Goal: Task Accomplishment & Management: Manage account settings

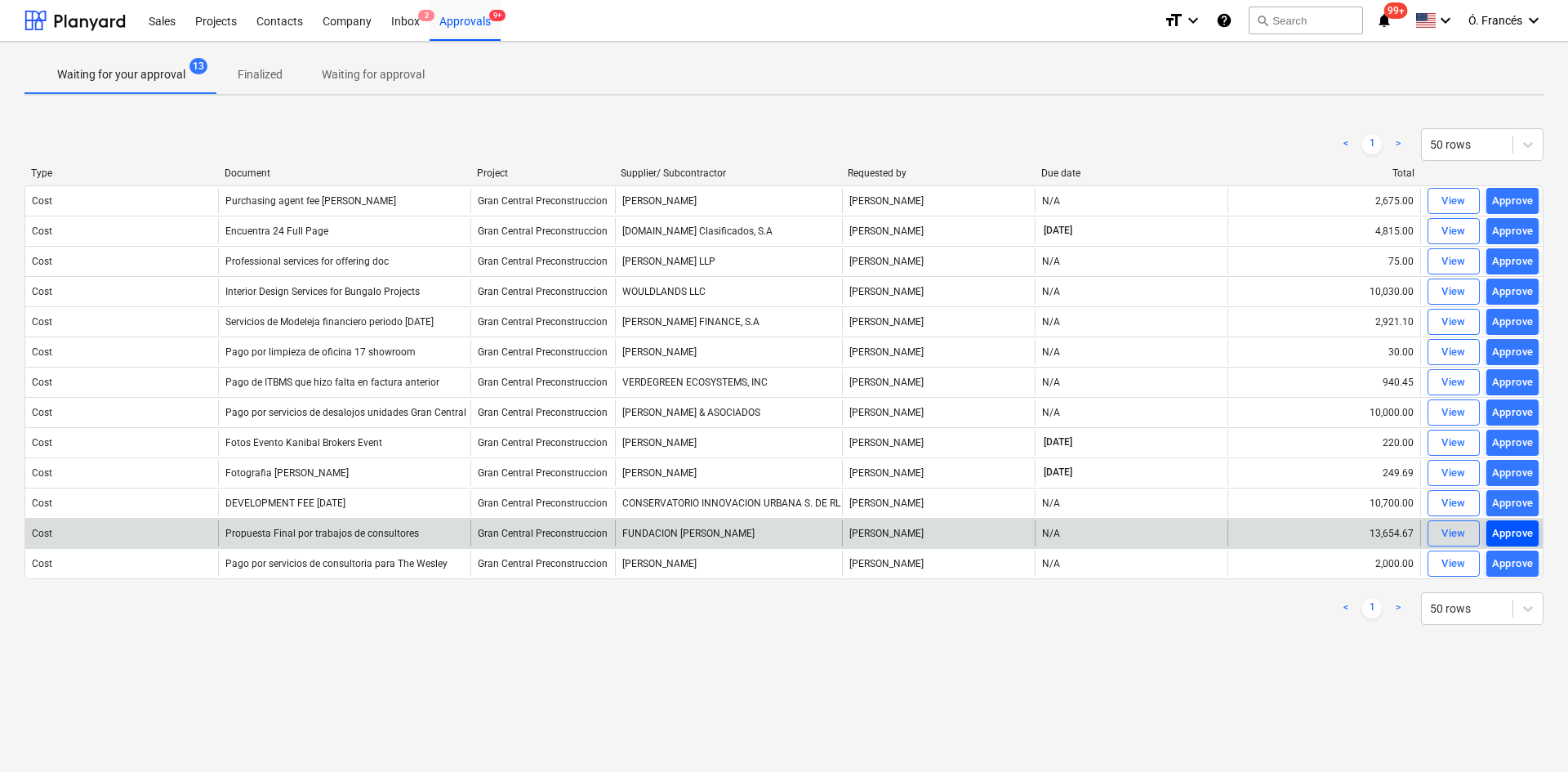
click at [1503, 538] on div "Approve" at bounding box center [1513, 534] width 41 height 19
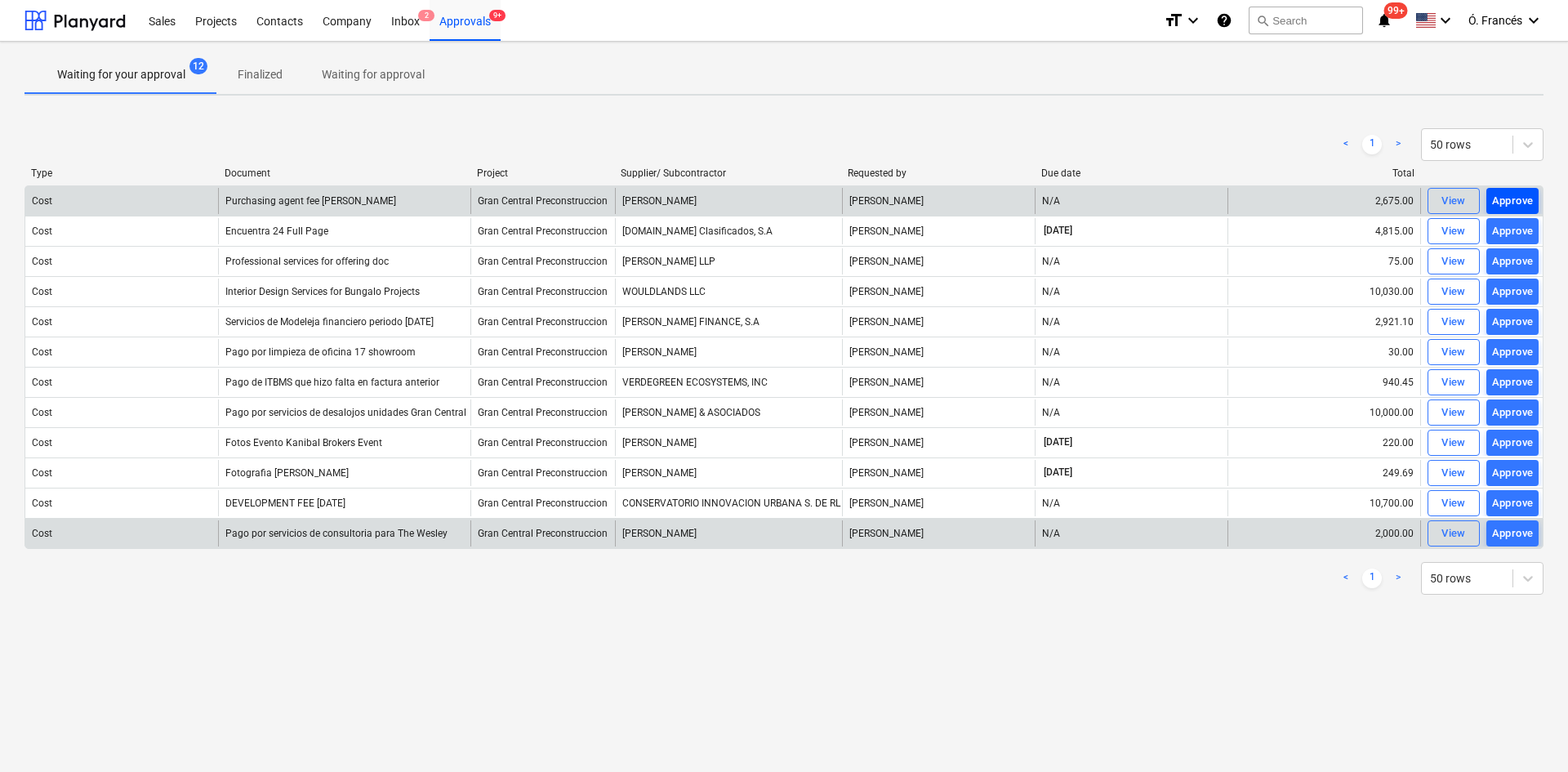
click at [1521, 205] on div "Approve" at bounding box center [1513, 201] width 41 height 19
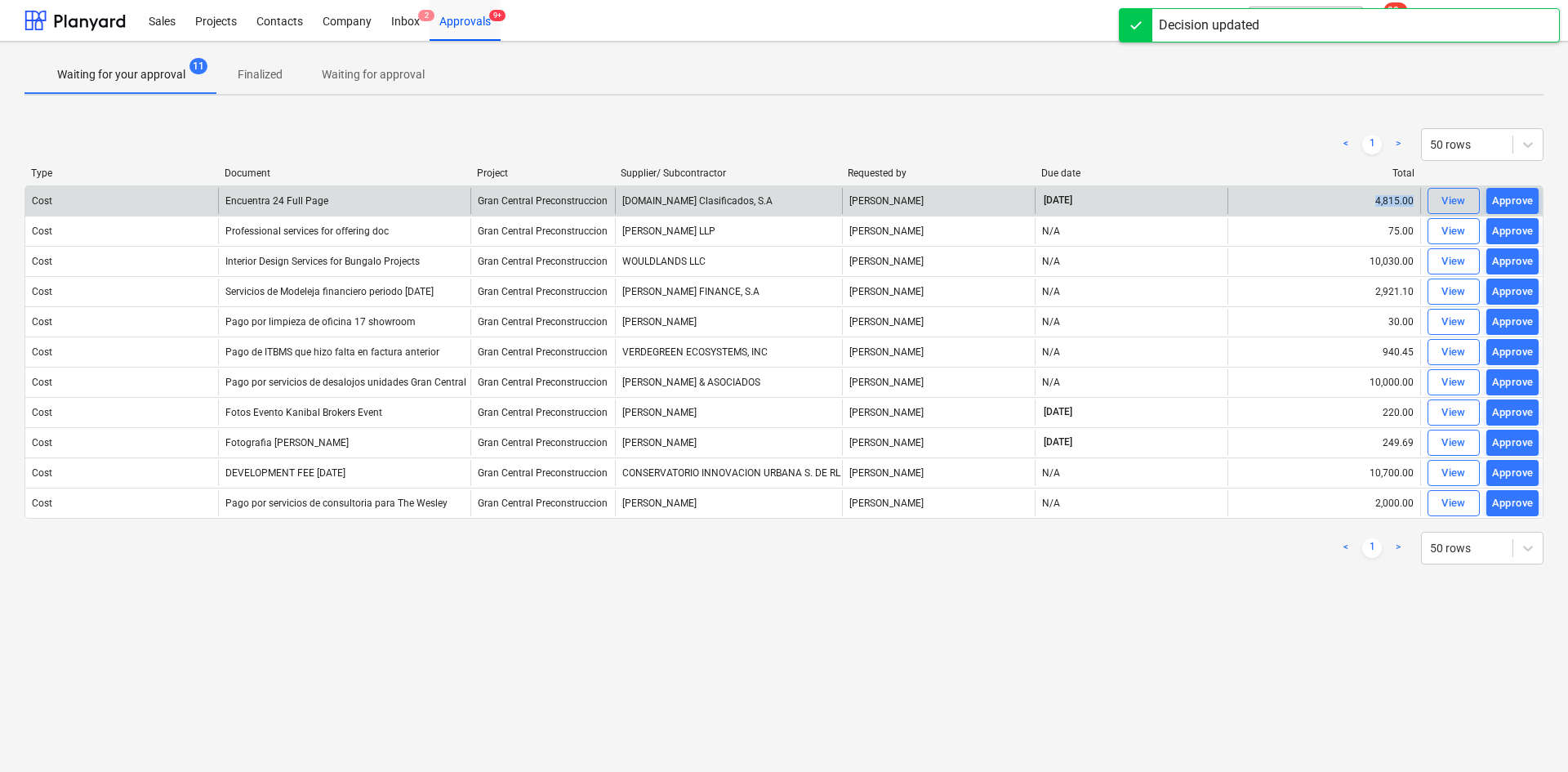
drag, startPoint x: 1371, startPoint y: 199, endPoint x: 1412, endPoint y: 206, distance: 41.6
click at [1412, 206] on div "4,815.00" at bounding box center [1323, 201] width 193 height 26
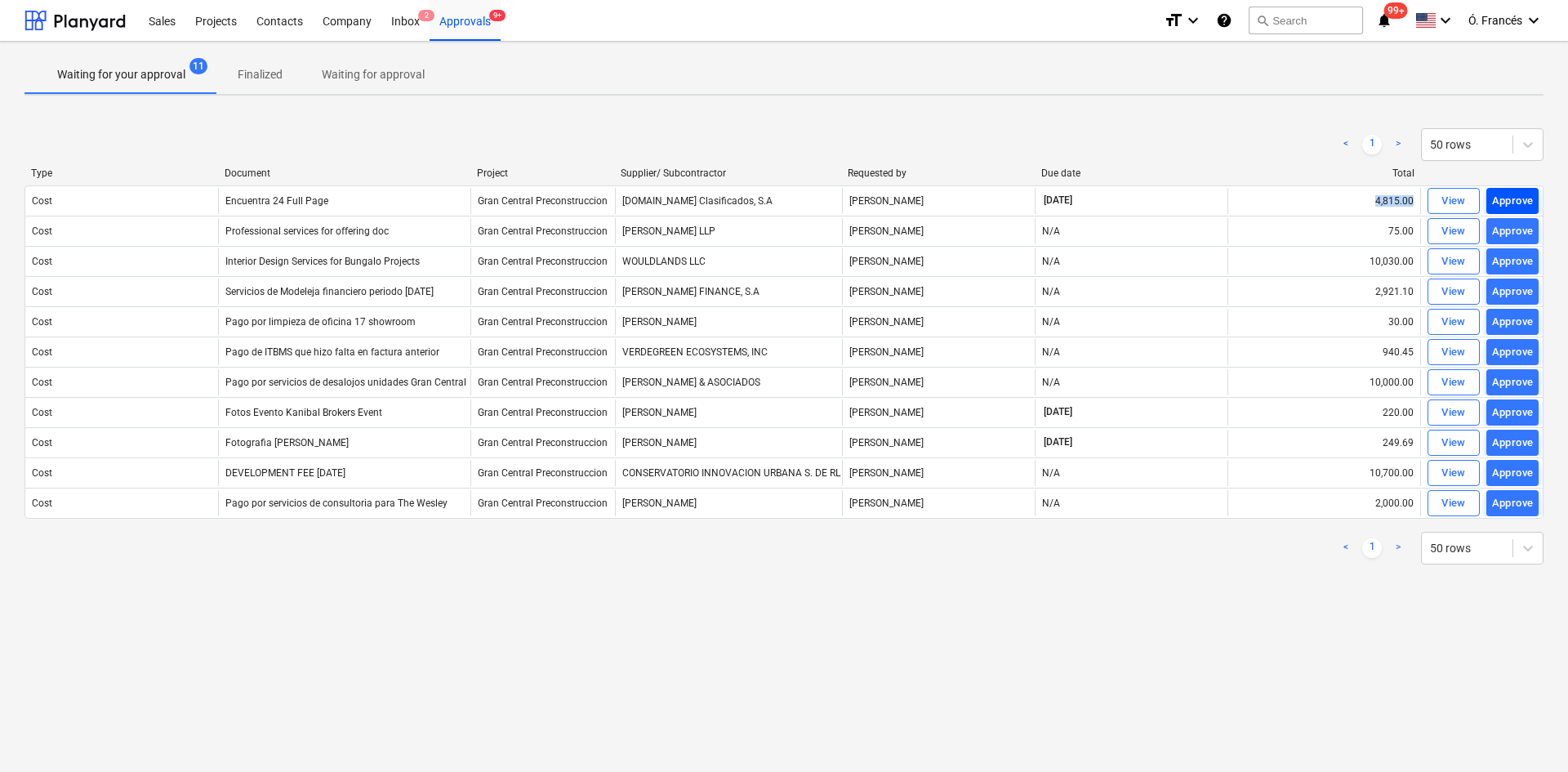
click at [1504, 194] on div "Approve" at bounding box center [1513, 201] width 41 height 19
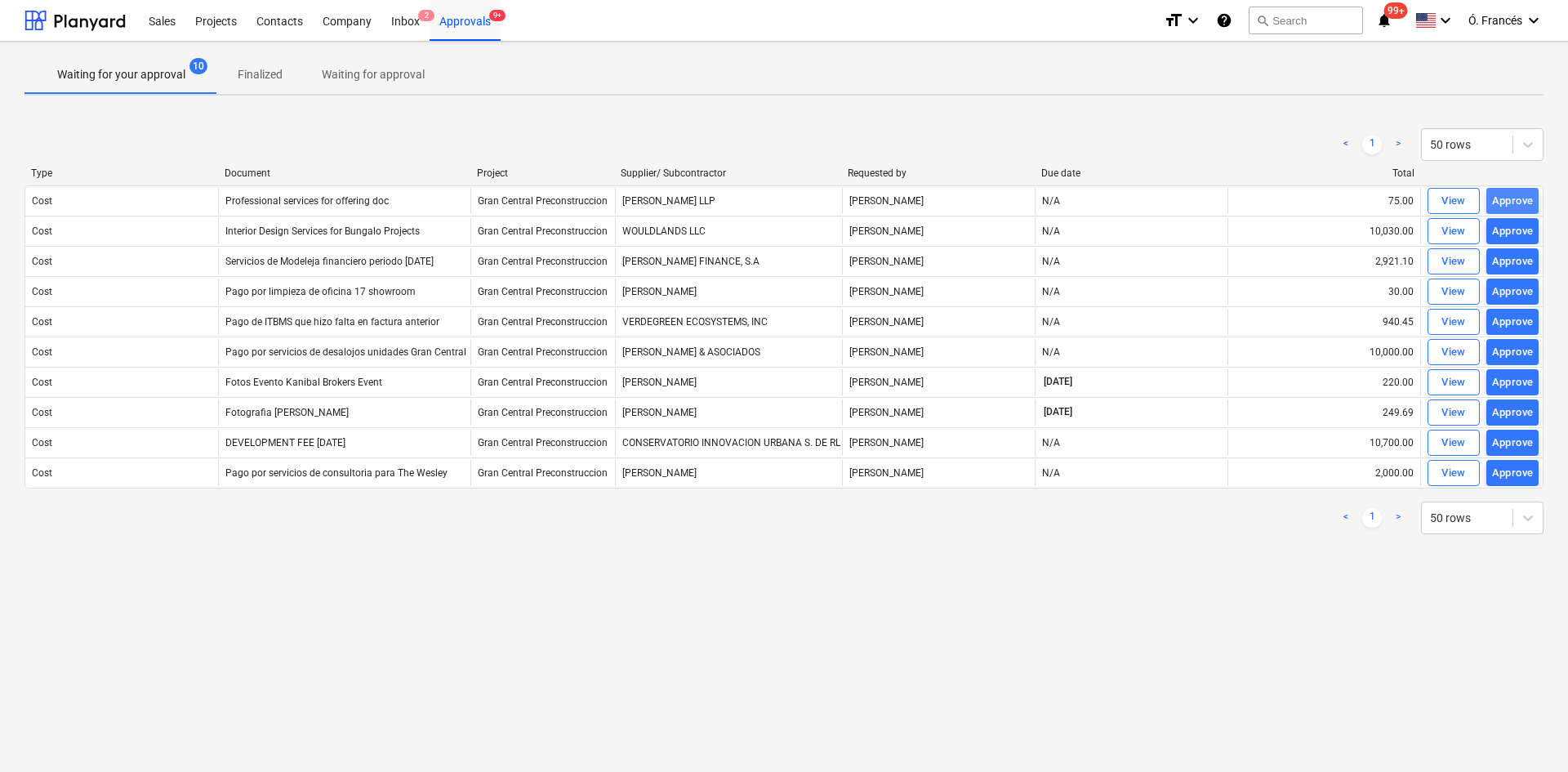
click at [1507, 201] on div "Approve" at bounding box center [1513, 201] width 41 height 19
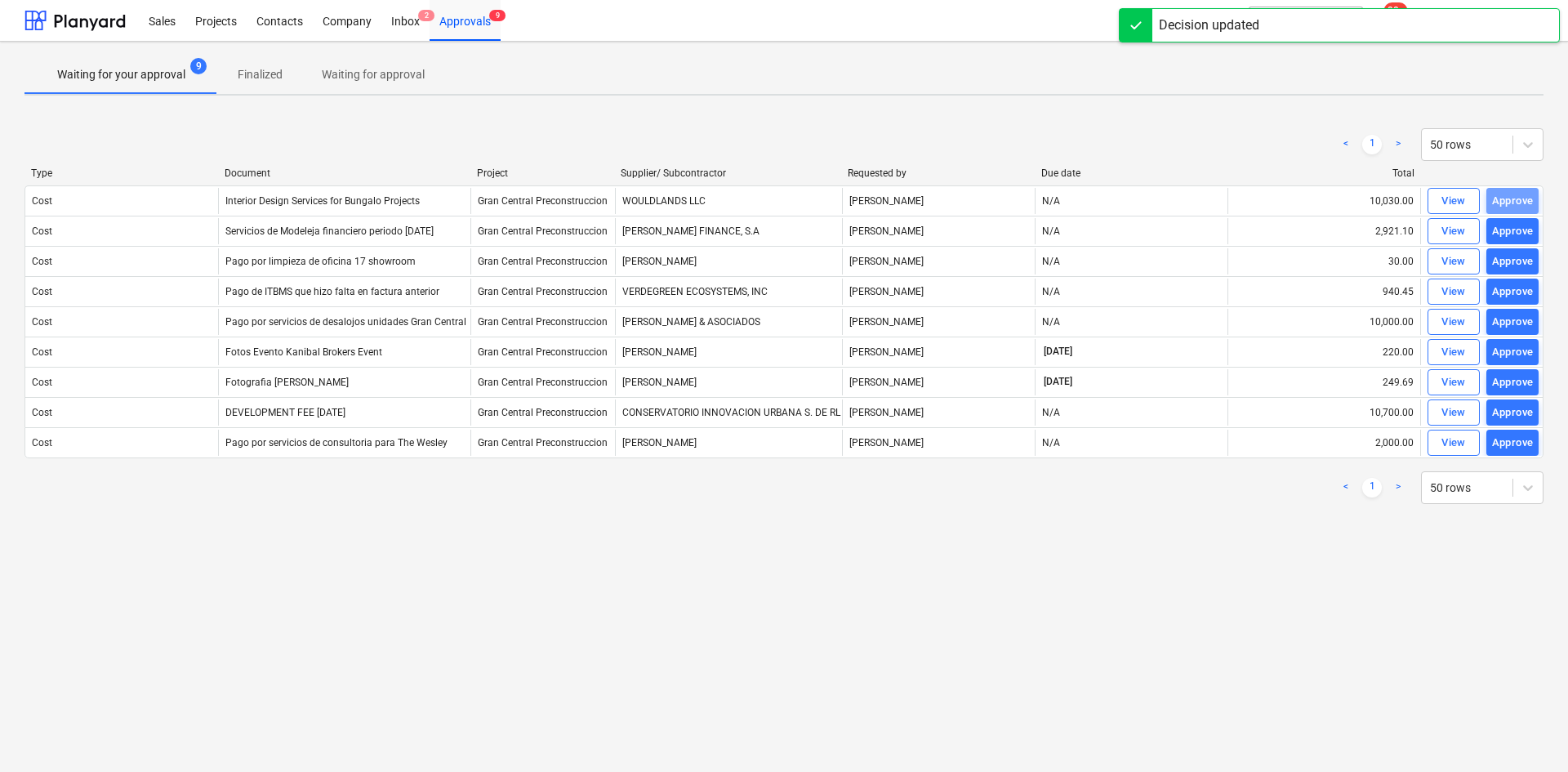
click at [1510, 205] on div "Approve" at bounding box center [1513, 201] width 41 height 19
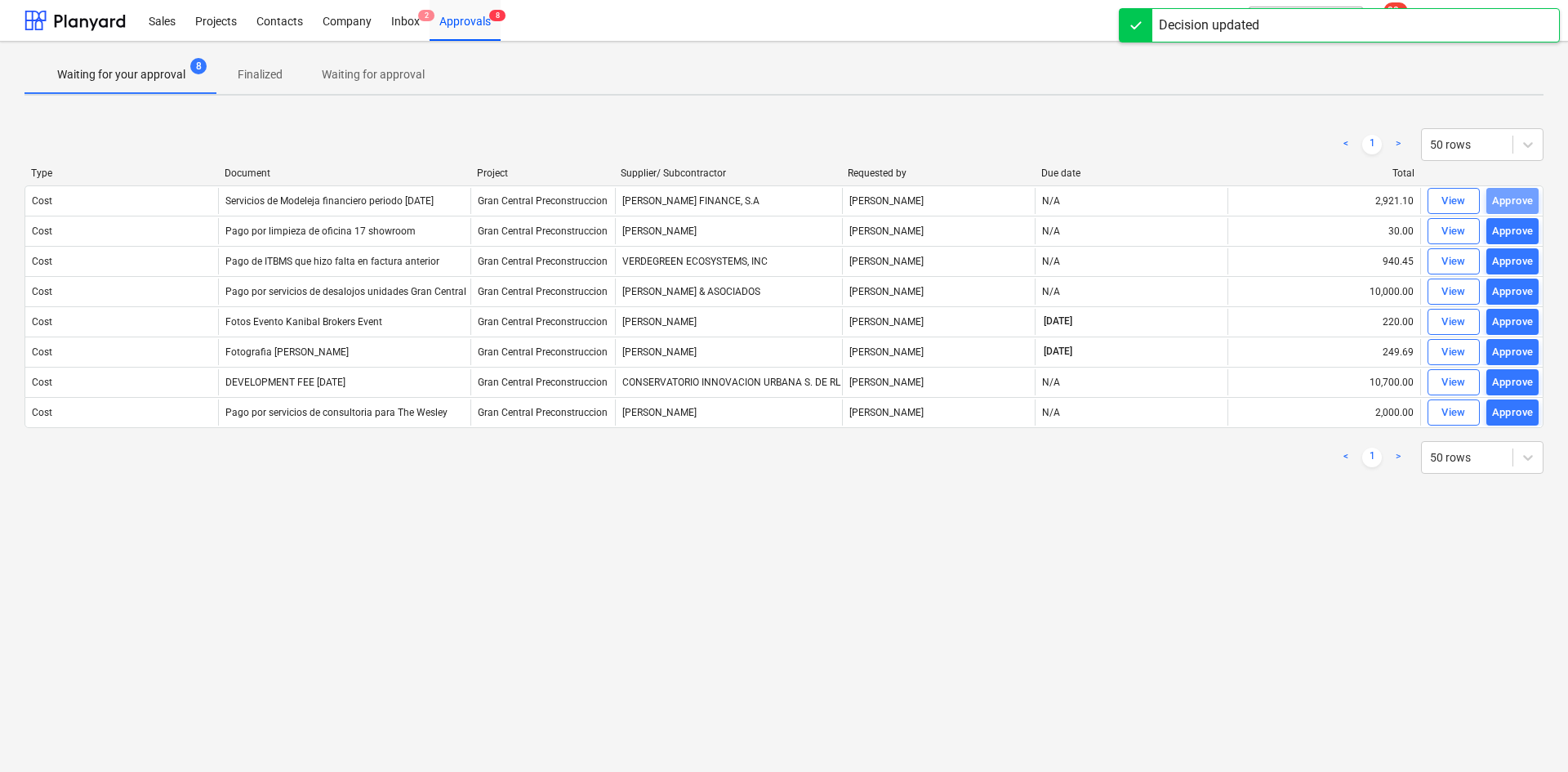
click at [1510, 205] on div "Approve" at bounding box center [1513, 201] width 41 height 19
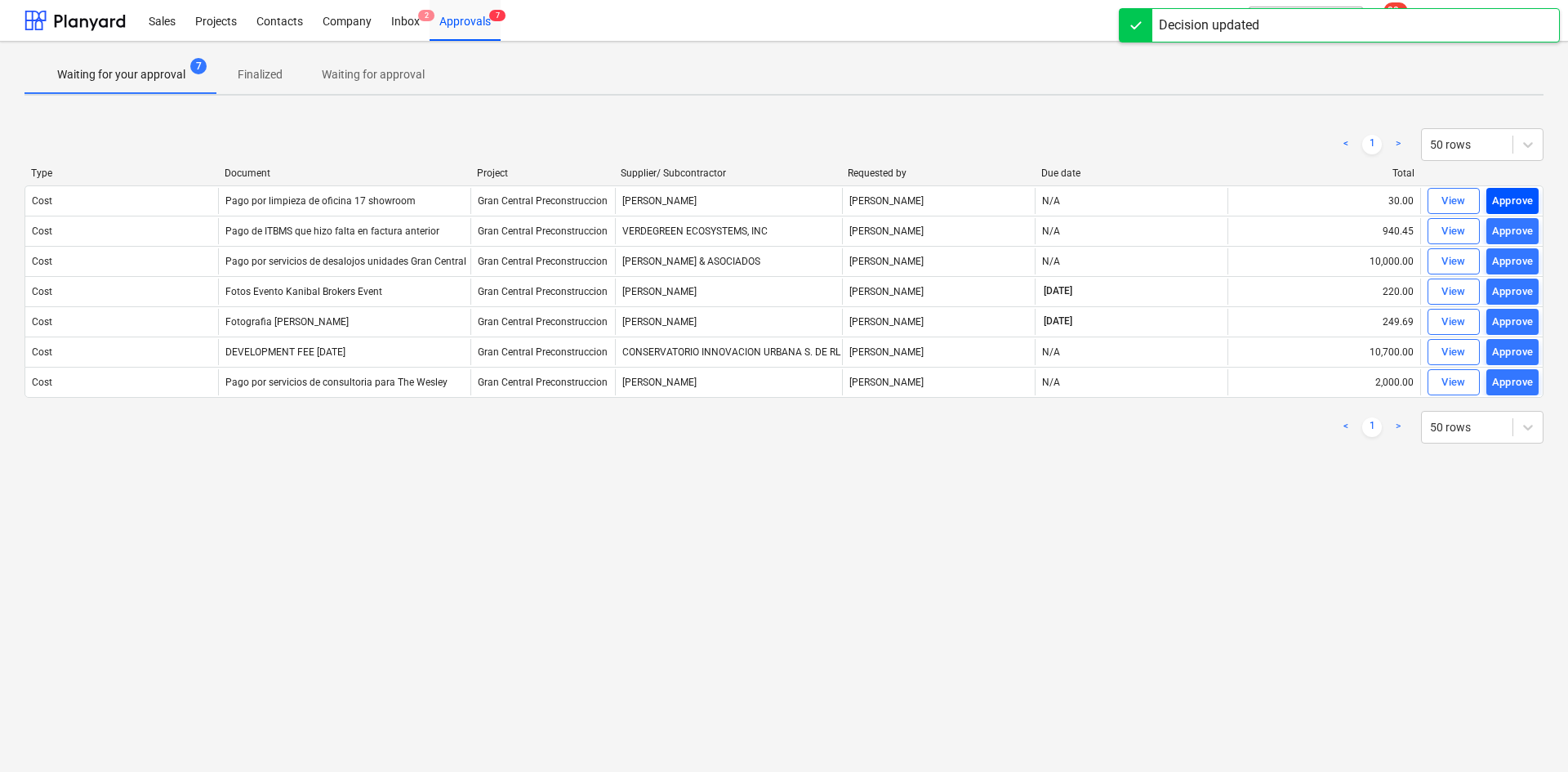
click at [1510, 201] on div "Approve" at bounding box center [1513, 201] width 41 height 19
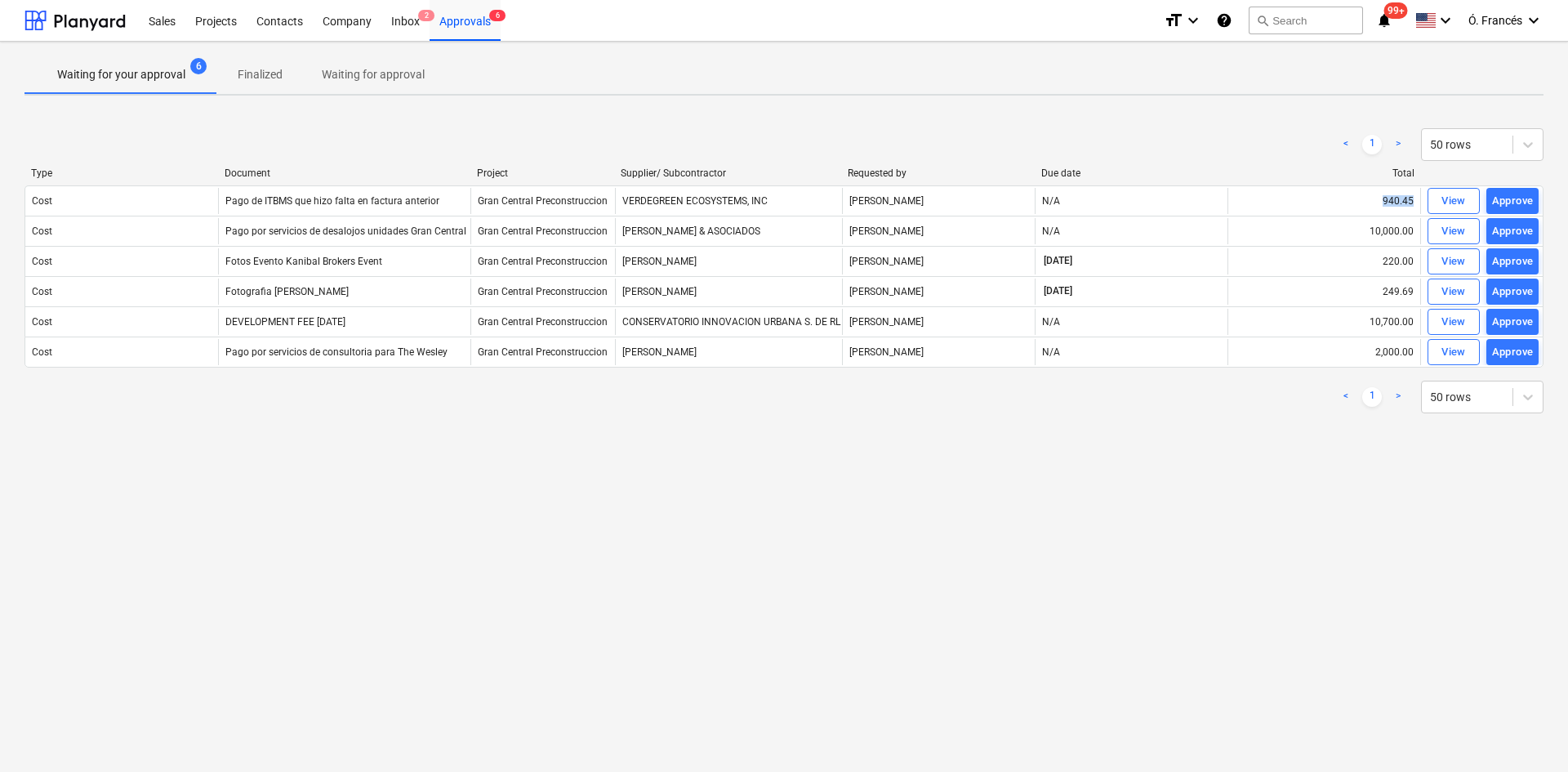
drag, startPoint x: 1381, startPoint y: 201, endPoint x: 1421, endPoint y: 204, distance: 40.1
click at [1421, 204] on div "Cost Pago de ITBMS que hizo falta en factura anterior Gran Central Preconstrucc…" at bounding box center [783, 201] width 1517 height 26
click at [1137, 668] on div "Waiting for your approval 6 Finalized Waiting for approval < 1 > 50 rows Type D…" at bounding box center [784, 406] width 1568 height 731
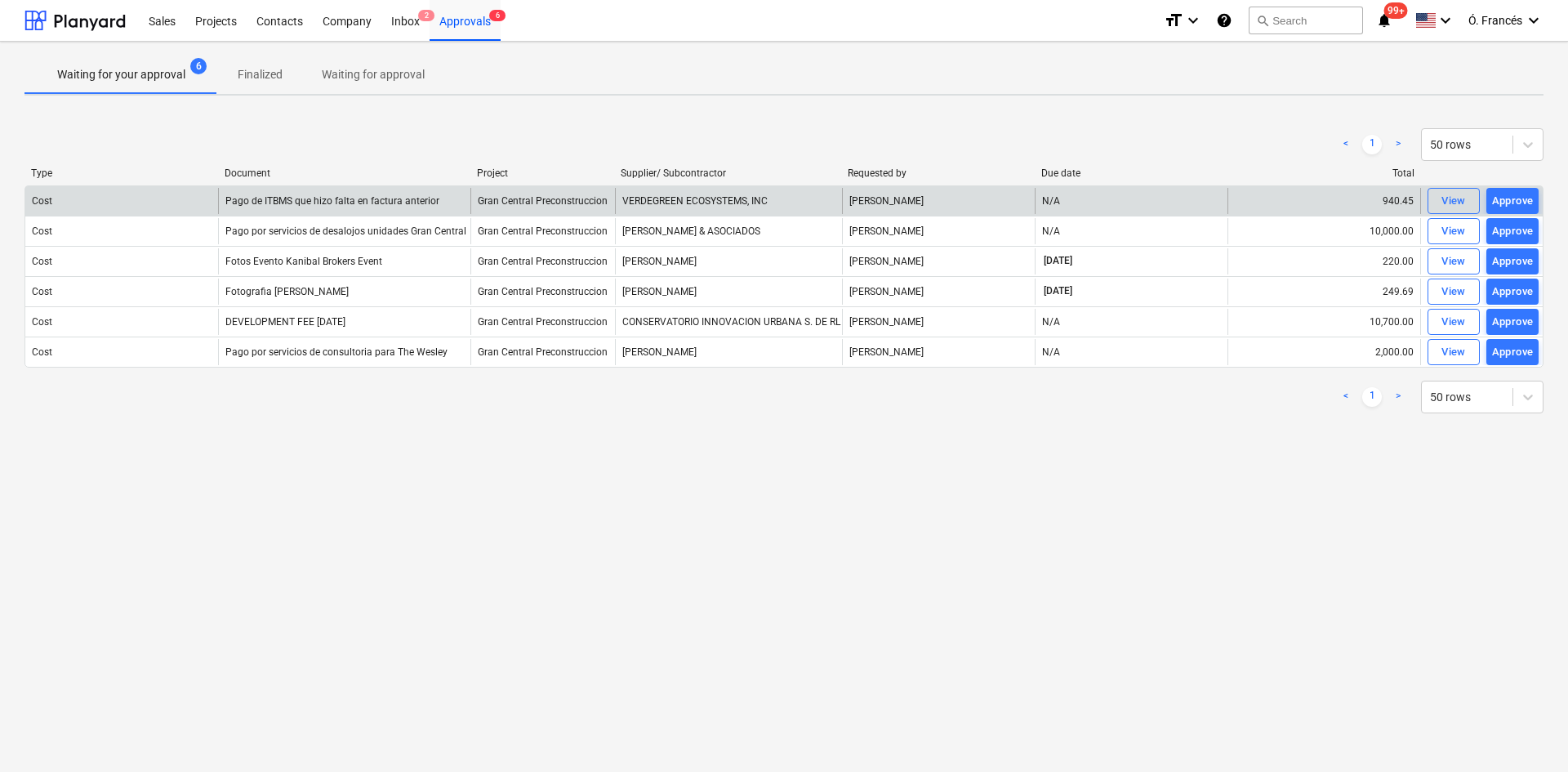
click at [1393, 206] on div "940.45" at bounding box center [1323, 201] width 193 height 26
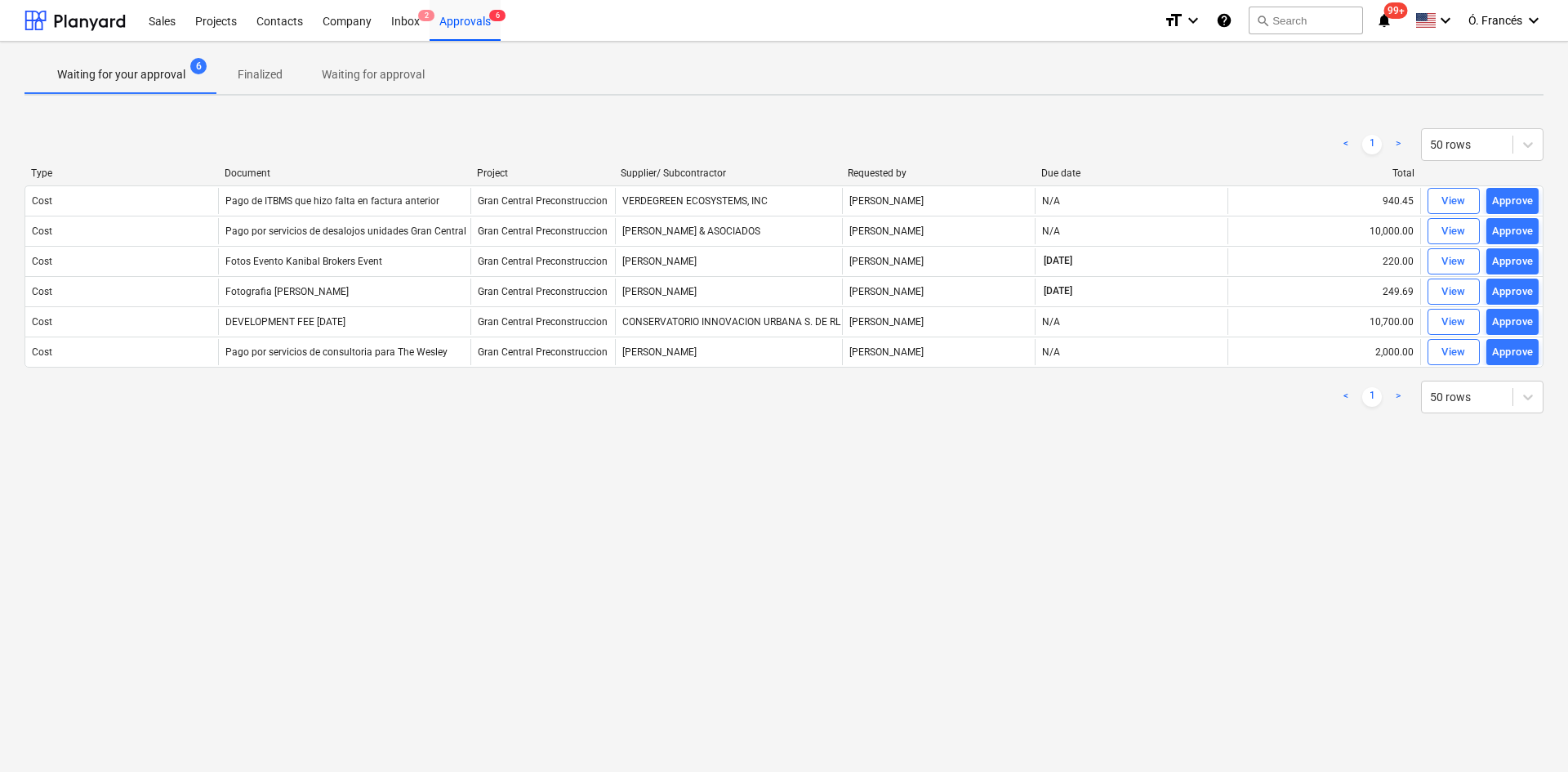
click at [1021, 520] on div "Waiting for your approval 6 Finalized Waiting for approval < 1 > 50 rows Type D…" at bounding box center [784, 406] width 1568 height 731
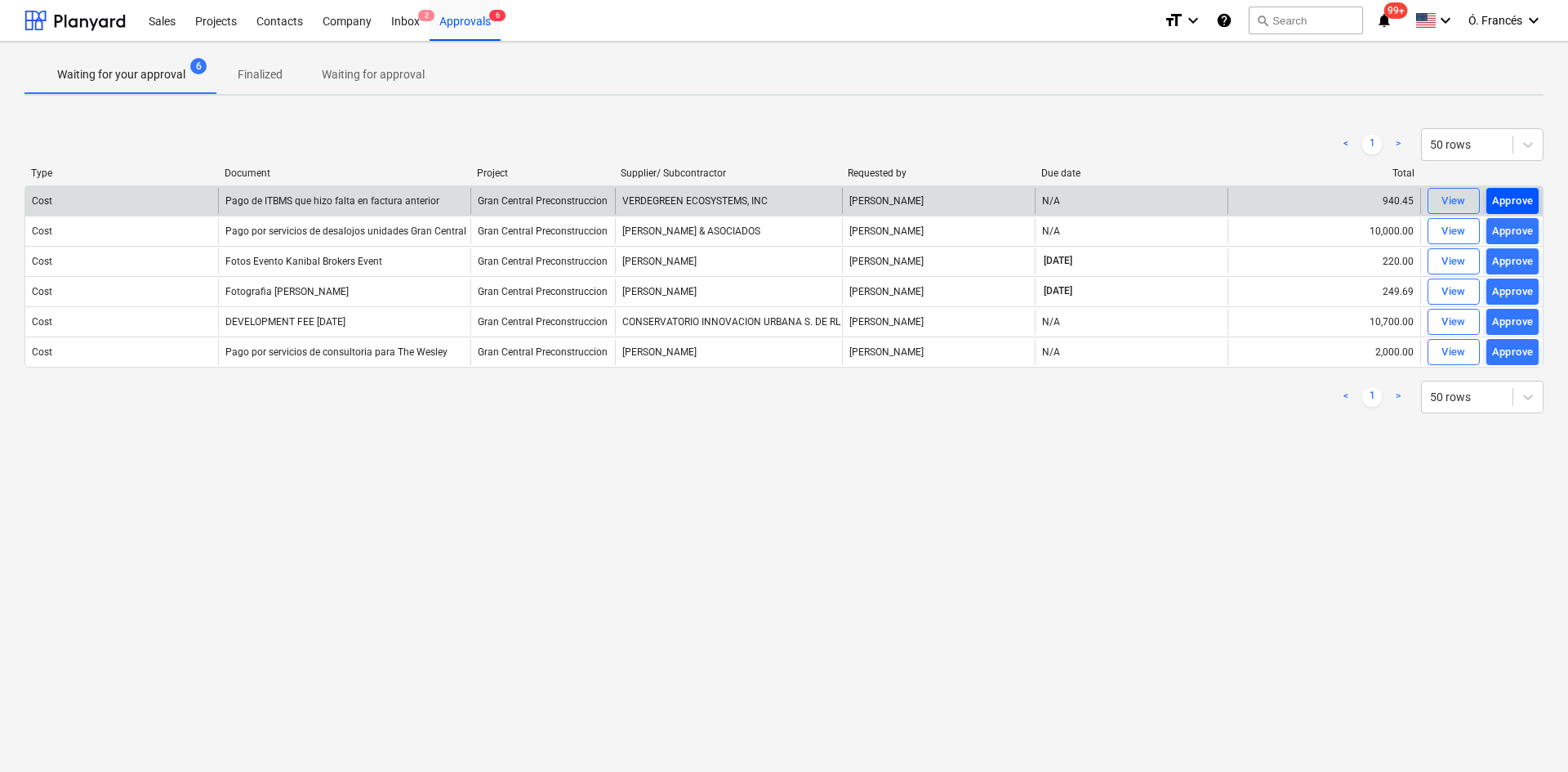
click at [1504, 198] on div "Approve" at bounding box center [1513, 201] width 41 height 19
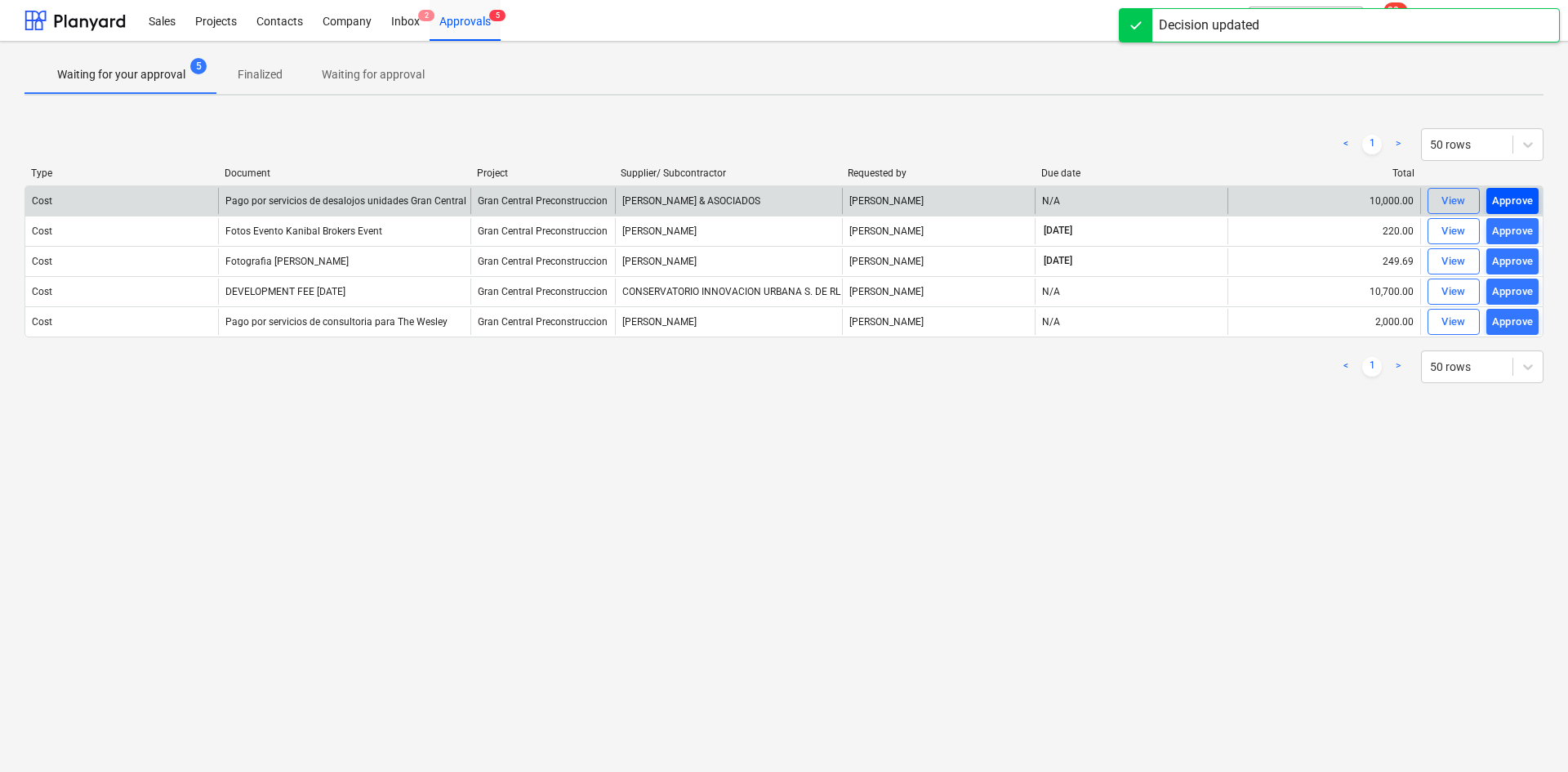
click at [1501, 200] on div "Approve" at bounding box center [1513, 201] width 41 height 19
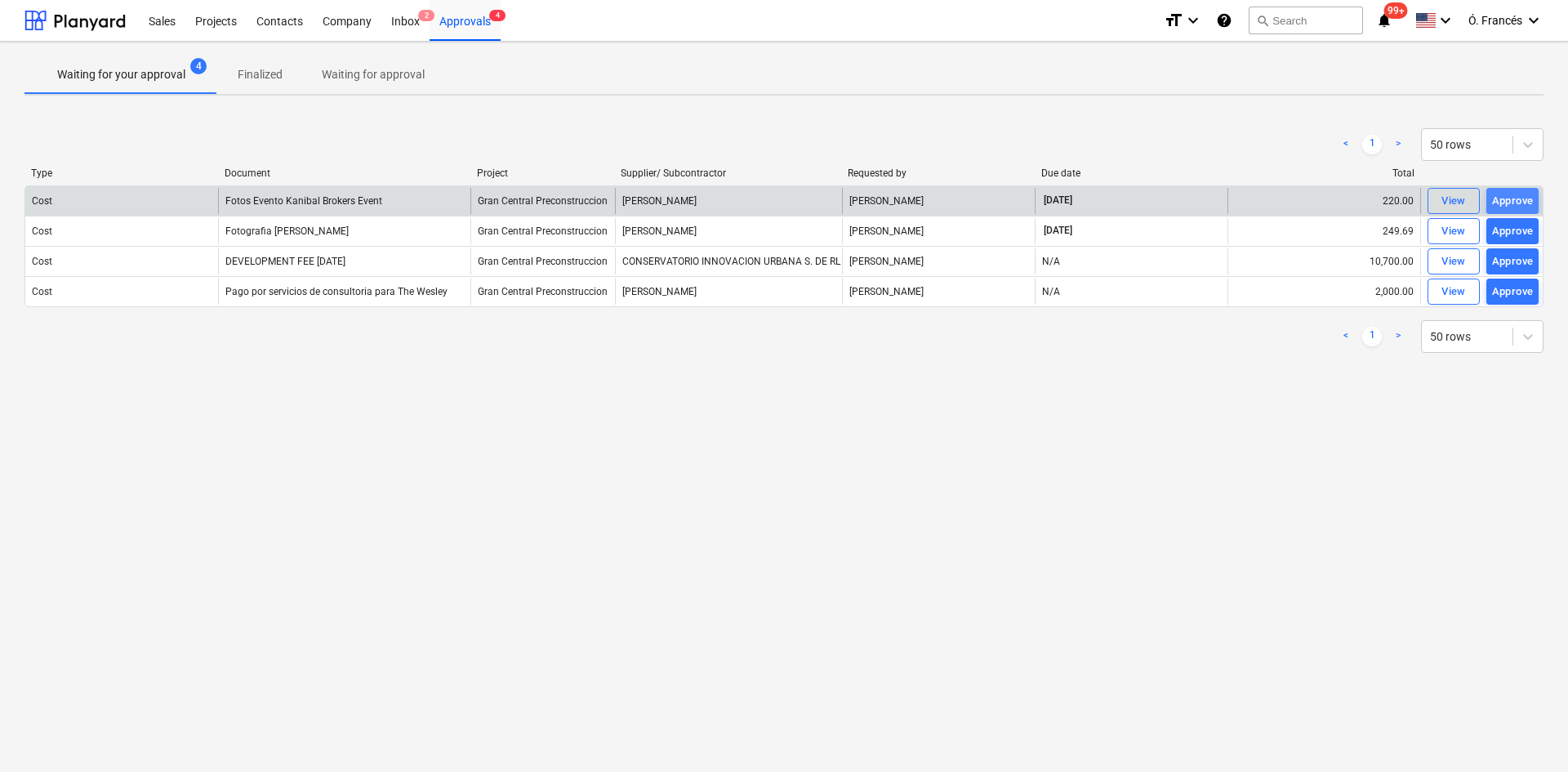
click at [1518, 200] on div "Approve" at bounding box center [1513, 201] width 41 height 19
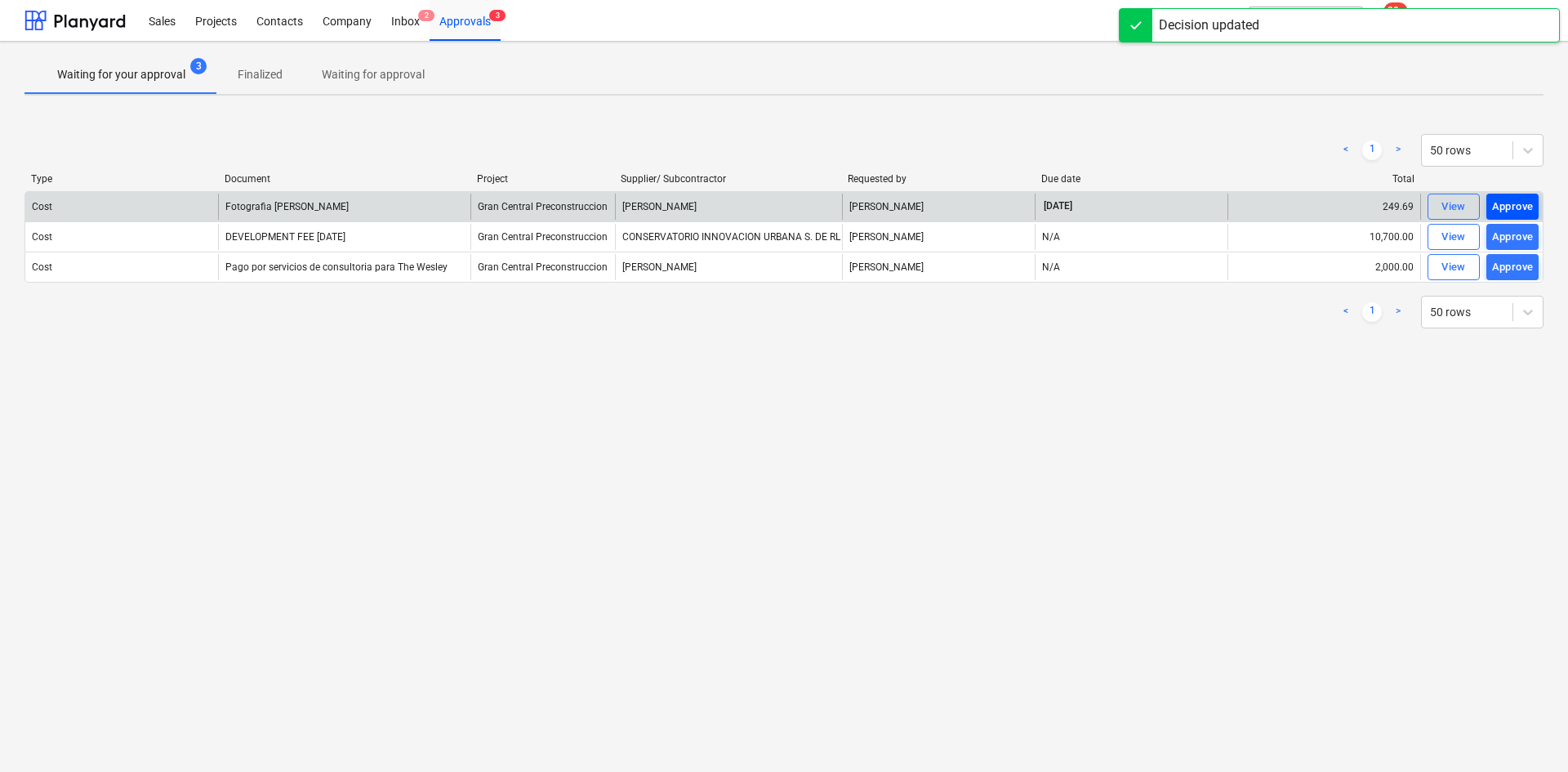
click at [1517, 200] on div "Approve" at bounding box center [1513, 207] width 41 height 19
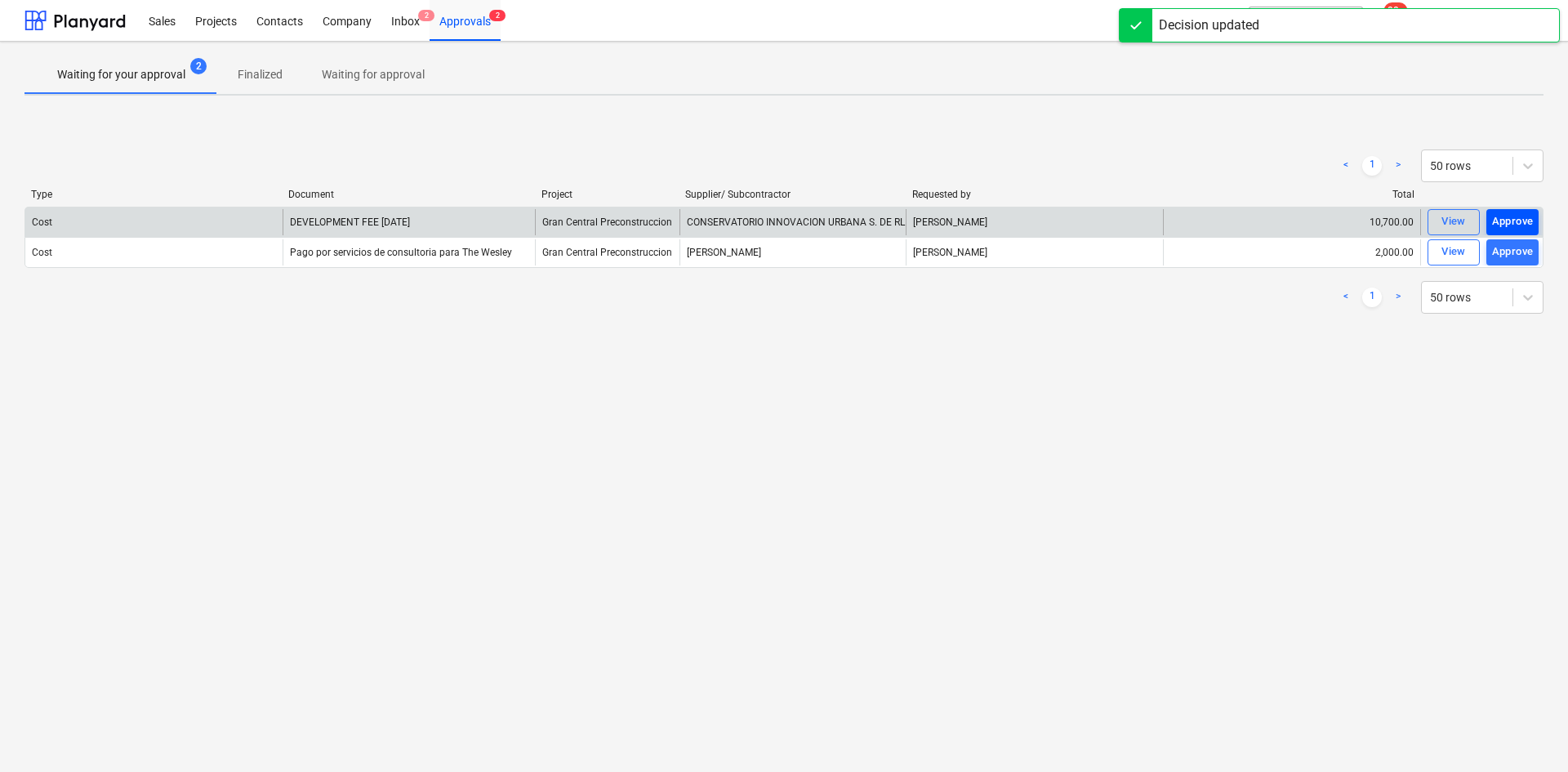
click at [1509, 220] on div "Approve" at bounding box center [1513, 222] width 41 height 19
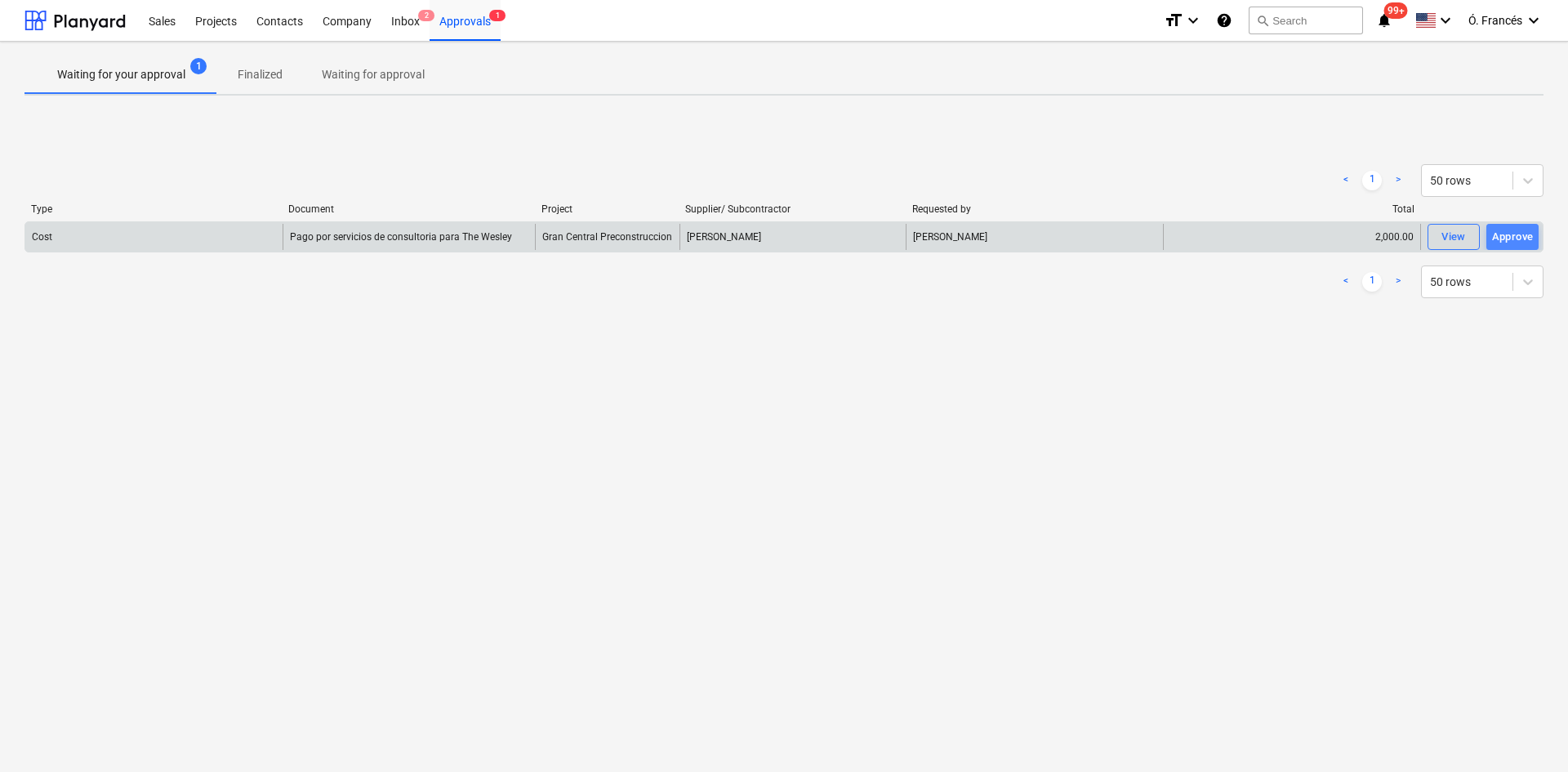
click at [1517, 236] on div "Approve" at bounding box center [1513, 238] width 41 height 19
